Goal: Task Accomplishment & Management: Use online tool/utility

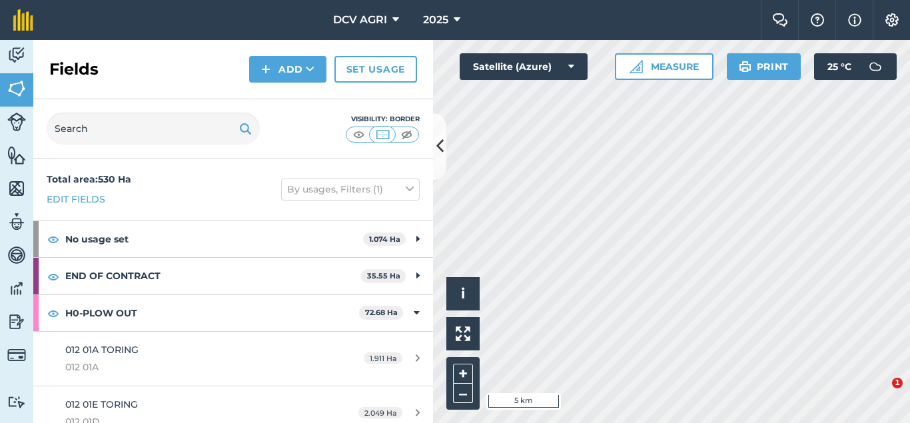
click at [436, 144] on button at bounding box center [439, 146] width 13 height 67
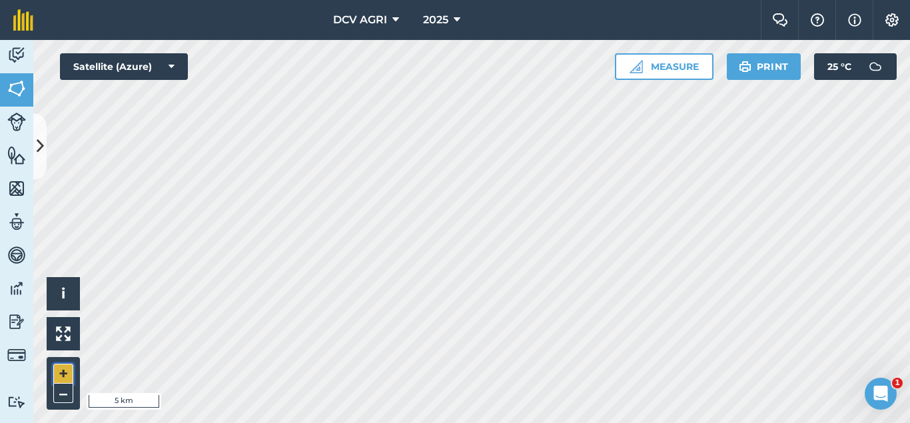
click at [69, 375] on button "+" at bounding box center [63, 374] width 20 height 20
click at [57, 394] on button "–" at bounding box center [63, 393] width 20 height 19
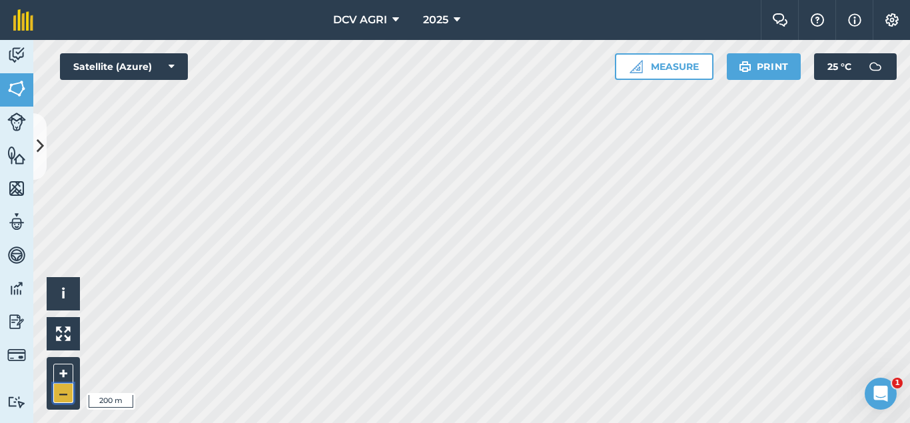
click at [57, 394] on button "–" at bounding box center [63, 393] width 20 height 19
click at [63, 377] on button "+" at bounding box center [63, 374] width 20 height 20
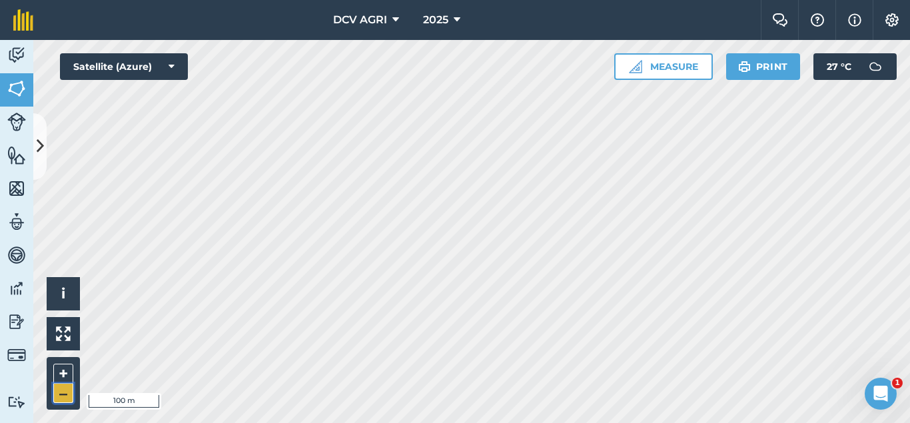
click at [62, 389] on button "–" at bounding box center [63, 393] width 20 height 19
click at [70, 364] on button "+" at bounding box center [63, 374] width 20 height 20
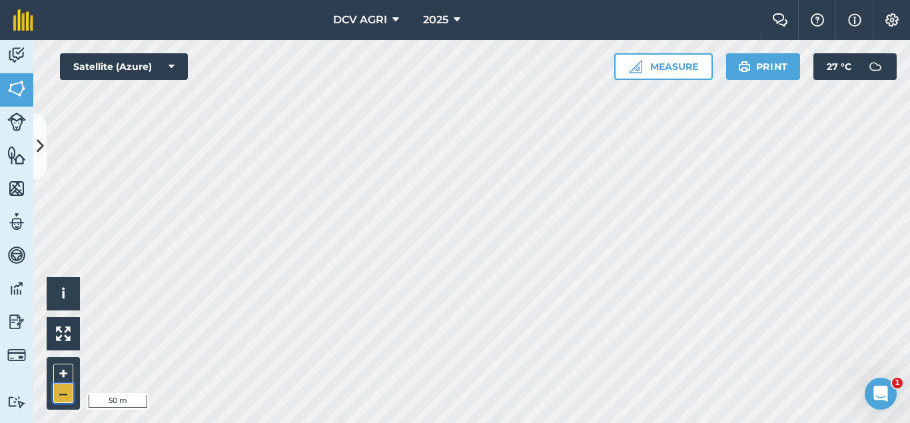
click at [61, 386] on button "–" at bounding box center [63, 393] width 20 height 19
